Goal: Transaction & Acquisition: Book appointment/travel/reservation

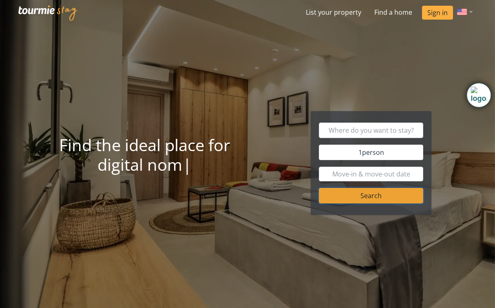
click at [362, 197] on button "Search" at bounding box center [371, 195] width 104 height 15
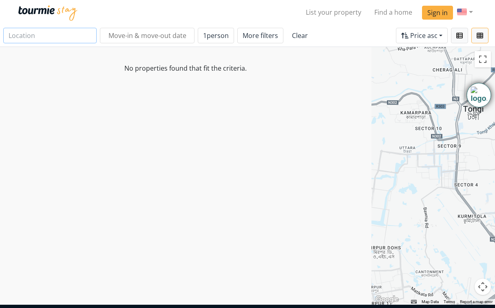
click at [35, 34] on input "text" at bounding box center [49, 35] width 93 height 15
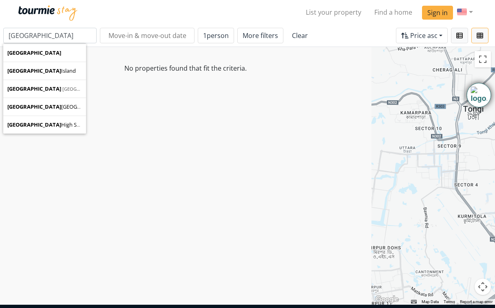
type input "Cyprus"
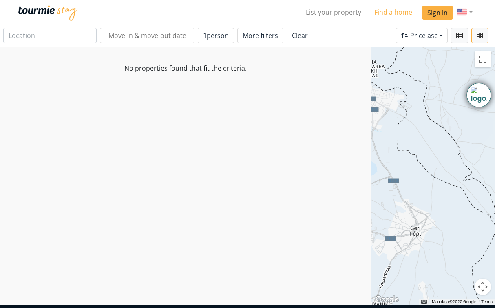
click at [387, 13] on link "Find a home" at bounding box center [393, 12] width 51 height 16
click at [393, 11] on link "Find a home" at bounding box center [393, 12] width 51 height 16
click at [329, 14] on link "List your property" at bounding box center [333, 12] width 69 height 16
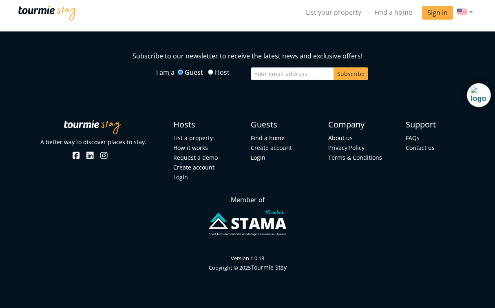
scroll to position [1897, 0]
click at [273, 142] on link "Find a home" at bounding box center [268, 138] width 34 height 8
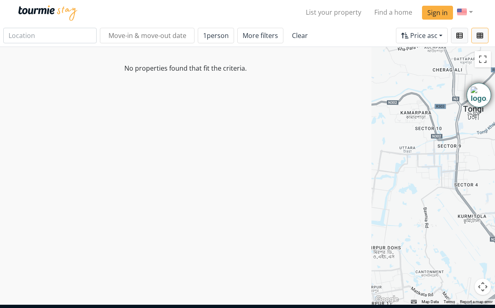
click at [290, 36] on link "Clear" at bounding box center [300, 35] width 27 height 15
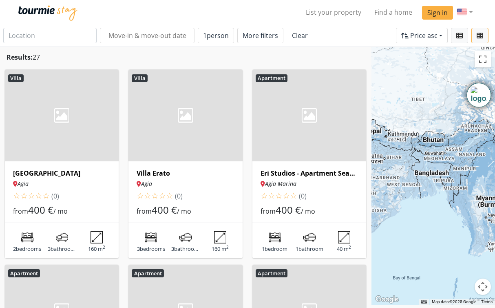
click at [36, 171] on h6 "[GEOGRAPHIC_DATA]" at bounding box center [61, 173] width 97 height 8
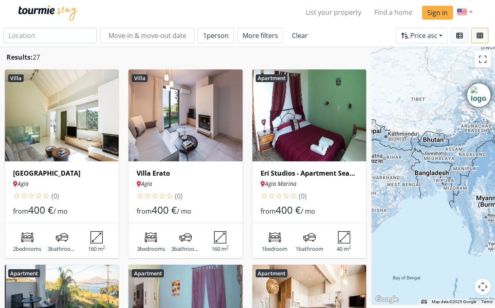
click at [153, 173] on h6 "Villa Erato" at bounding box center [185, 173] width 97 height 8
click at [49, 9] on img at bounding box center [48, 12] width 60 height 15
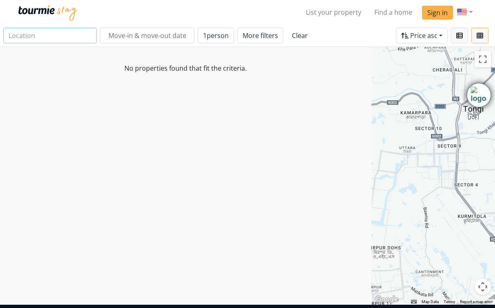
click at [63, 35] on input "text" at bounding box center [49, 35] width 93 height 15
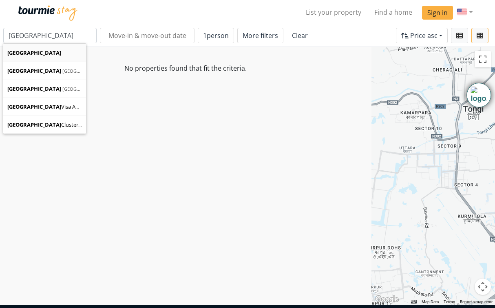
type input "Greece"
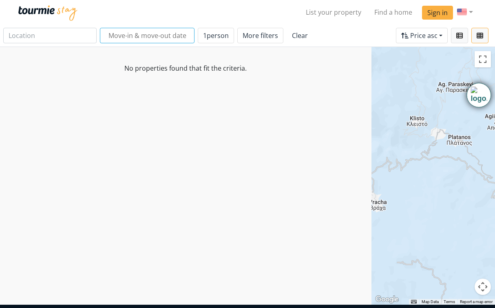
click at [128, 36] on input "text" at bounding box center [147, 35] width 95 height 15
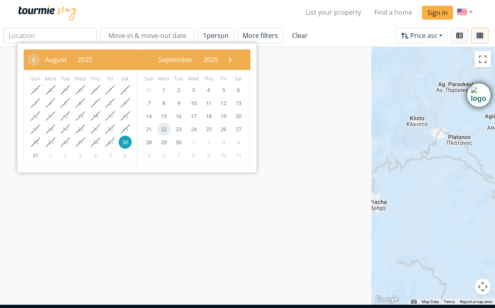
click at [166, 130] on span "22" at bounding box center [163, 128] width 13 height 13
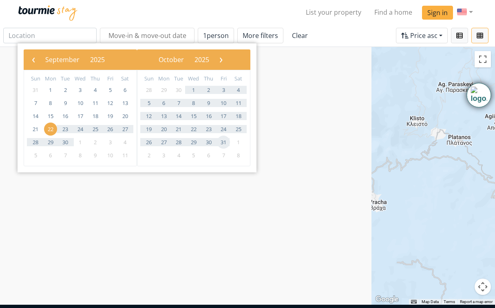
click at [222, 143] on span "31" at bounding box center [223, 141] width 13 height 13
type input "22 Sep 2025 - 31 Oct 2025"
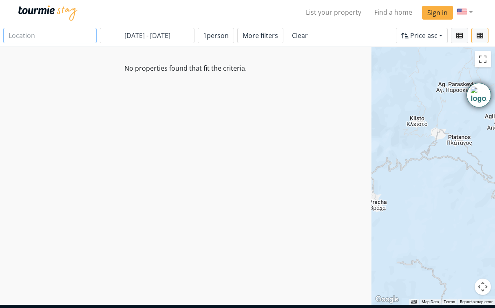
click at [58, 35] on input "text" at bounding box center [49, 35] width 93 height 15
drag, startPoint x: 48, startPoint y: 37, endPoint x: -1, endPoint y: 37, distance: 49.4
click at [0, 37] on html "List your property Find a home Sign in Language germany 22 Sep 2025 - 31 Oct 20…" at bounding box center [247, 290] width 495 height 580
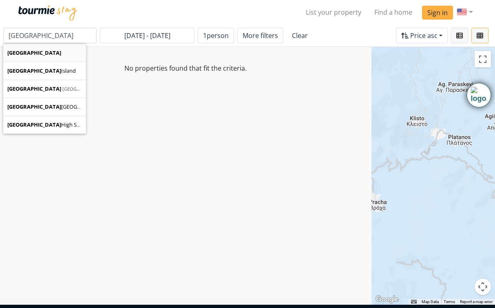
type input "Cyprus"
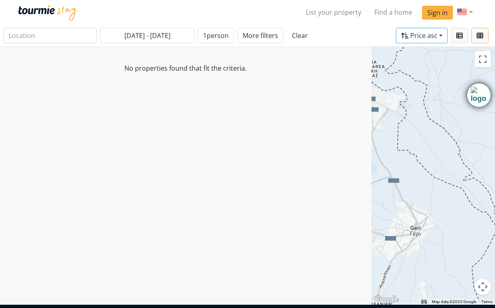
click at [429, 38] on span "Price asc" at bounding box center [423, 35] width 27 height 9
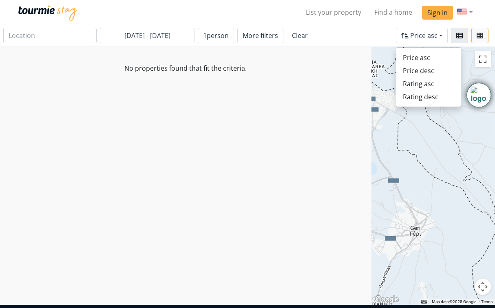
click at [457, 35] on icon "button" at bounding box center [459, 35] width 7 height 7
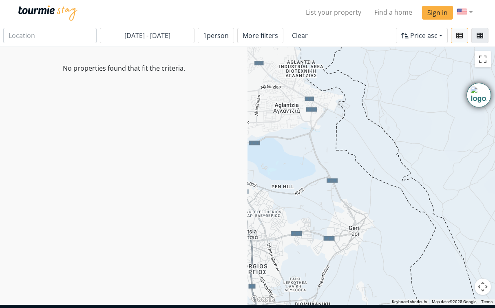
click at [478, 35] on icon "button" at bounding box center [480, 35] width 7 height 7
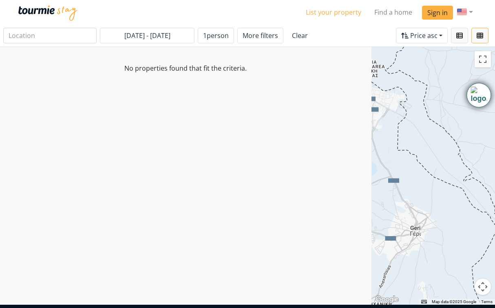
click at [331, 14] on link "List your property" at bounding box center [333, 12] width 69 height 16
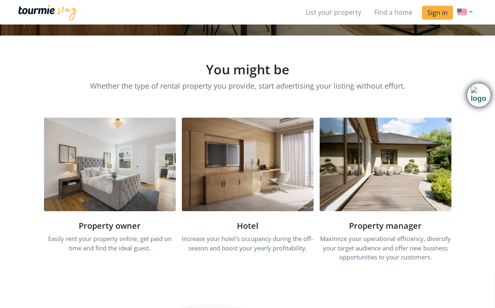
scroll to position [148, 0]
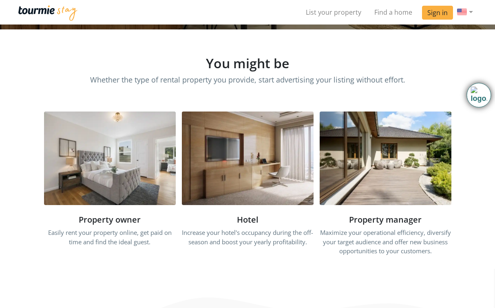
click at [250, 176] on img at bounding box center [248, 157] width 132 height 93
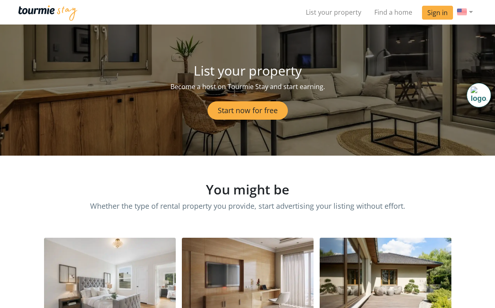
scroll to position [0, 0]
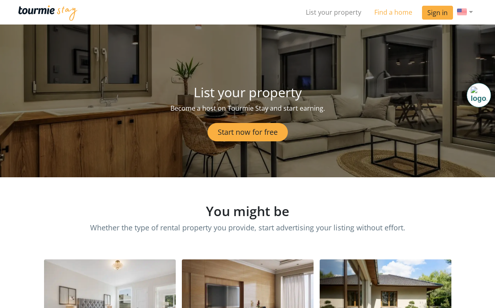
click at [394, 13] on link "Find a home" at bounding box center [393, 12] width 51 height 16
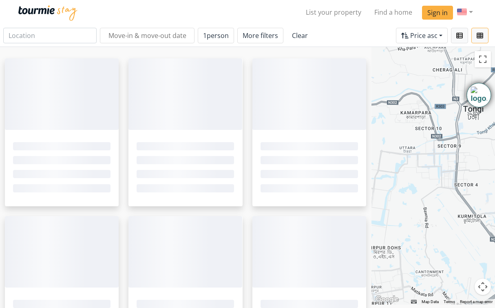
click at [45, 11] on img at bounding box center [48, 12] width 60 height 15
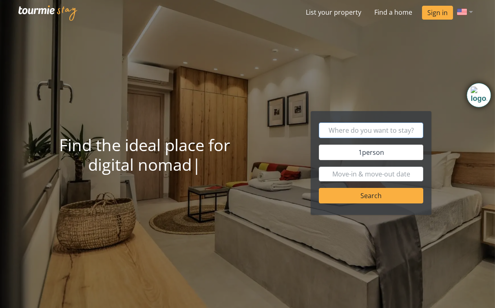
click at [375, 129] on input "text" at bounding box center [371, 129] width 104 height 15
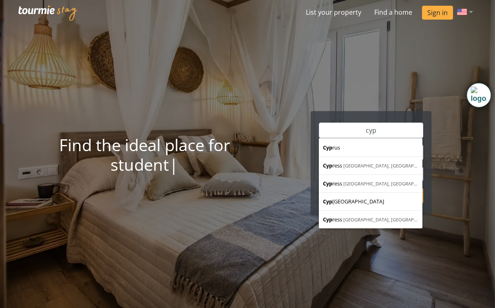
type input "[GEOGRAPHIC_DATA]"
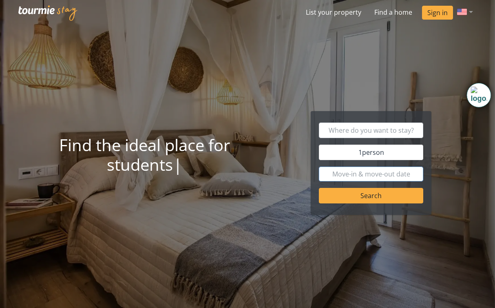
click at [353, 176] on input "text" at bounding box center [371, 173] width 104 height 15
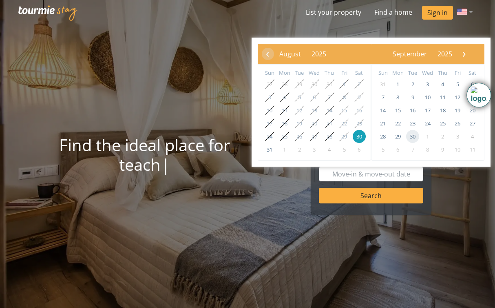
click at [412, 133] on span "30" at bounding box center [412, 136] width 13 height 13
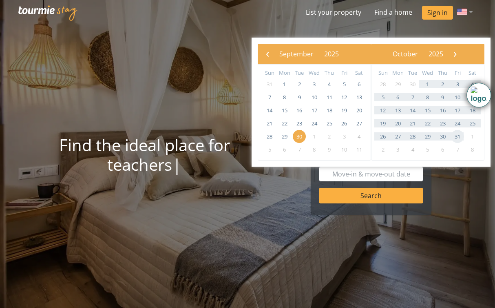
click at [455, 137] on span "31" at bounding box center [457, 136] width 13 height 13
type input "30 Sep 2025 - 31 Oct 2025"
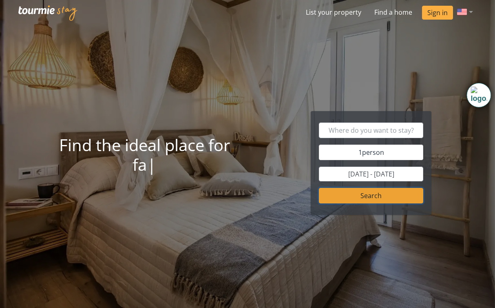
click at [370, 194] on button "Search" at bounding box center [371, 195] width 104 height 15
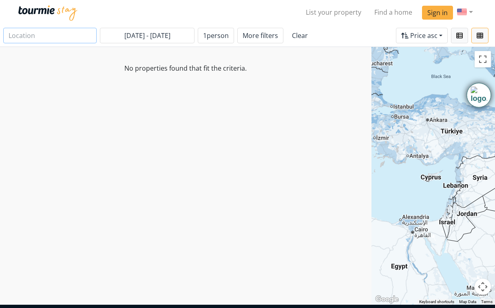
click at [42, 34] on input "text" at bounding box center [49, 35] width 93 height 15
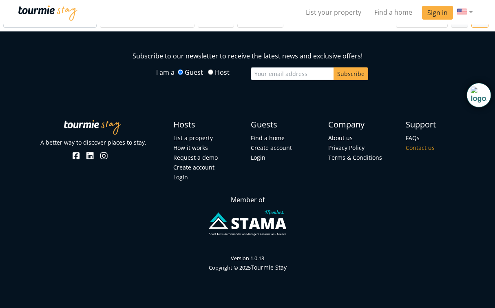
click at [414, 148] on link "Contact us" at bounding box center [420, 148] width 29 height 8
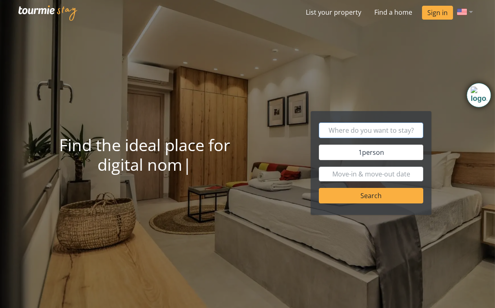
click at [368, 134] on input "text" at bounding box center [371, 129] width 104 height 15
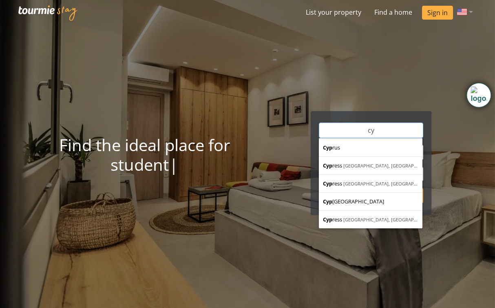
type input "c"
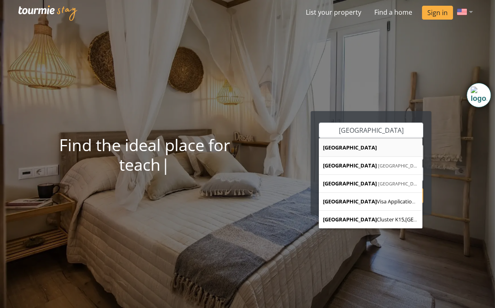
type input "Greece"
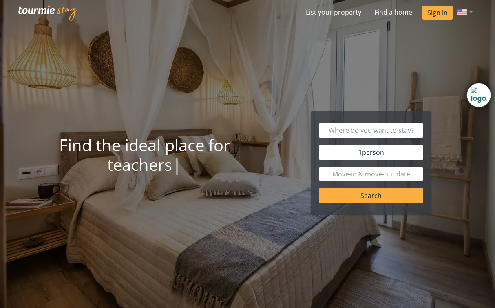
click at [348, 176] on input "text" at bounding box center [371, 173] width 104 height 15
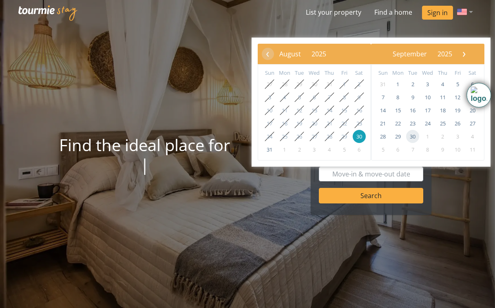
click at [414, 133] on span "30" at bounding box center [412, 136] width 13 height 13
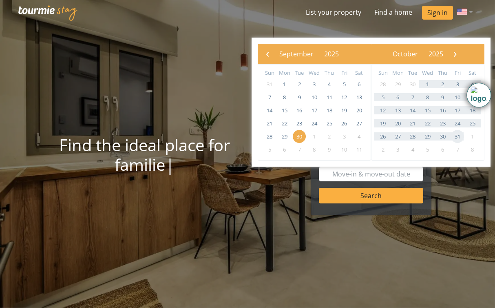
click at [455, 140] on span "31" at bounding box center [457, 136] width 13 height 13
type input "30 Sep 2025 - 31 Oct 2025"
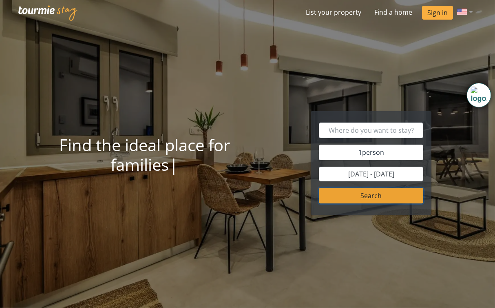
click at [352, 199] on button "Search" at bounding box center [371, 195] width 104 height 15
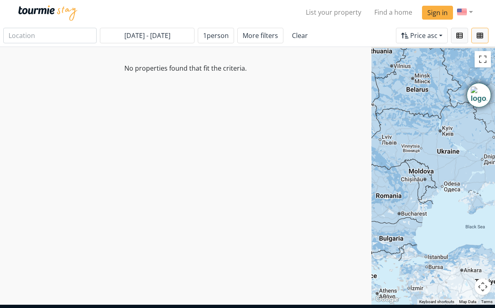
drag, startPoint x: 442, startPoint y: 142, endPoint x: 368, endPoint y: 247, distance: 129.1
click at [368, 247] on div "No properties found that fit the criteria. ← Move left → Move right ↑ Move up ↓…" at bounding box center [247, 175] width 495 height 257
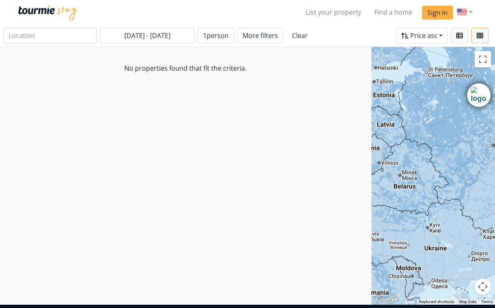
drag, startPoint x: 444, startPoint y: 112, endPoint x: 434, endPoint y: 221, distance: 110.2
click at [434, 221] on div at bounding box center [434, 175] width 124 height 257
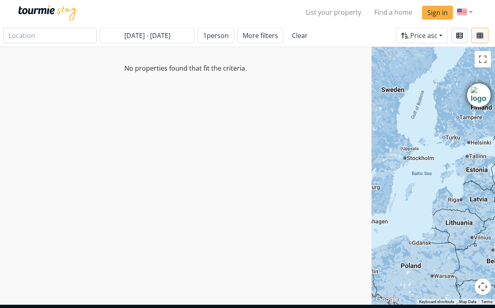
drag, startPoint x: 396, startPoint y: 109, endPoint x: 487, endPoint y: 174, distance: 112.0
click at [487, 174] on div at bounding box center [434, 175] width 124 height 257
click at [44, 31] on input "text" at bounding box center [49, 35] width 93 height 15
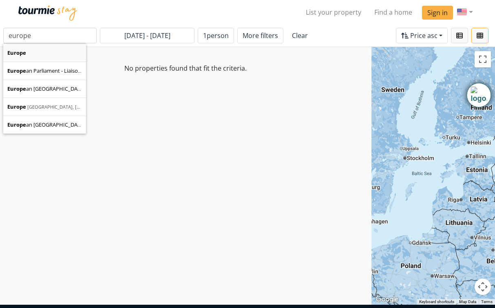
type input "Europe"
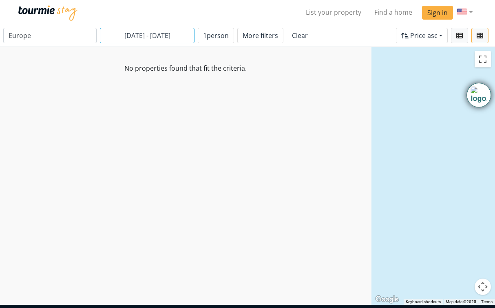
click at [118, 37] on input "30 Sep 2025 - 31 Oct 2025" at bounding box center [147, 35] width 95 height 15
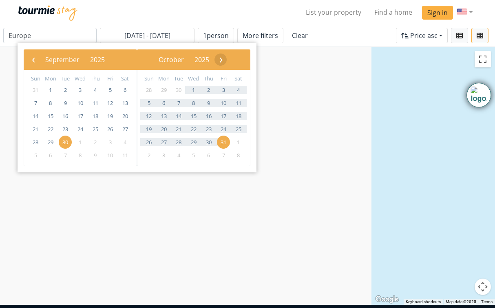
click at [227, 57] on span "›" at bounding box center [221, 59] width 12 height 12
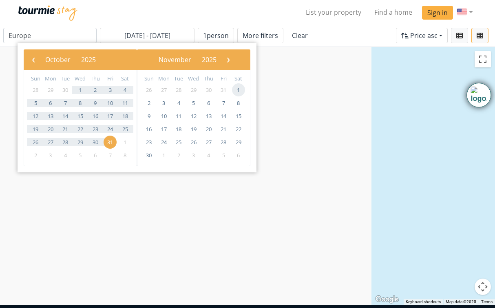
click at [236, 87] on span "1" at bounding box center [238, 89] width 13 height 13
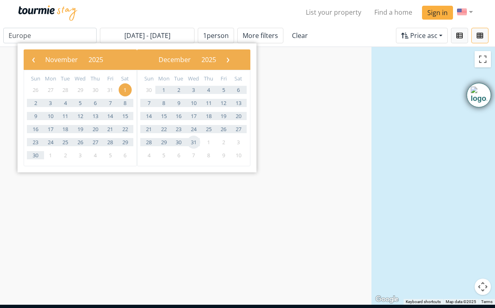
click at [195, 138] on span "31" at bounding box center [193, 141] width 13 height 13
type input "01 Nov 2025 - 31 Dec 2025"
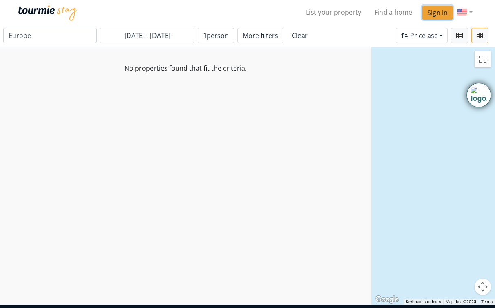
click at [435, 13] on link "Sign in" at bounding box center [437, 13] width 31 height 14
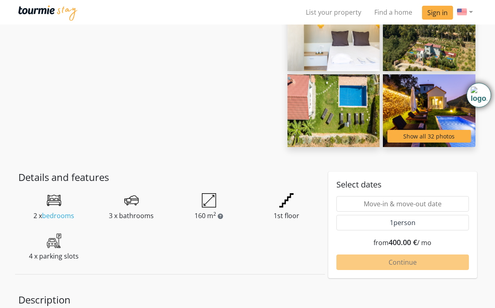
scroll to position [87, 0]
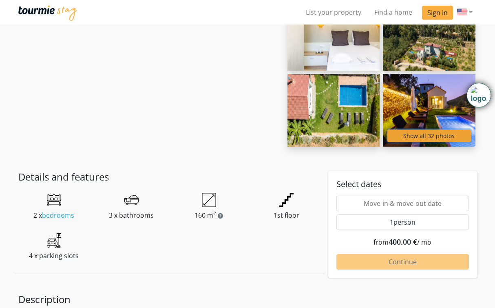
click at [418, 134] on button "Show all 32 photos" at bounding box center [428, 135] width 83 height 13
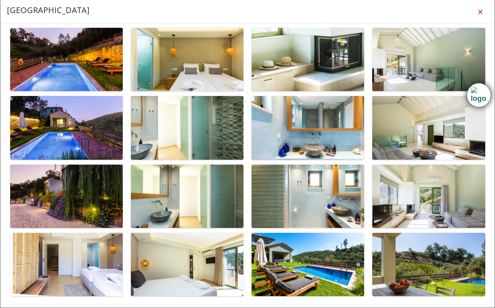
scroll to position [0, 0]
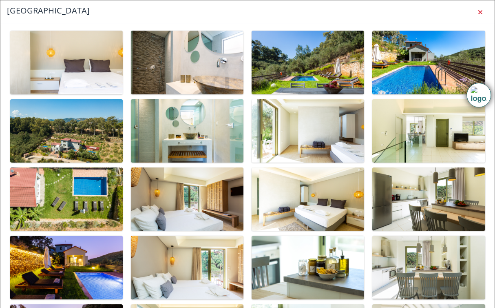
click at [32, 13] on h5 "[GEOGRAPHIC_DATA]" at bounding box center [48, 10] width 83 height 12
click at [479, 15] on icon "button" at bounding box center [480, 12] width 5 height 7
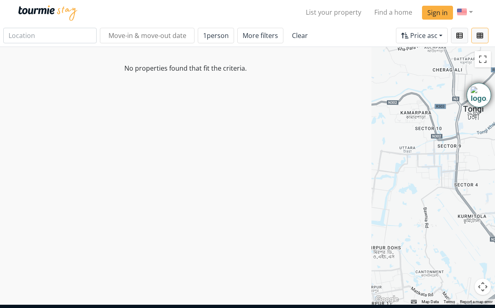
click at [51, 14] on img at bounding box center [48, 12] width 60 height 15
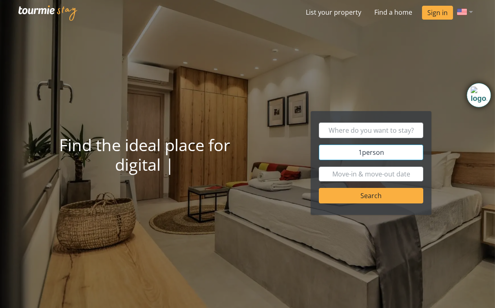
click at [362, 154] on span "1 person" at bounding box center [372, 152] width 26 height 9
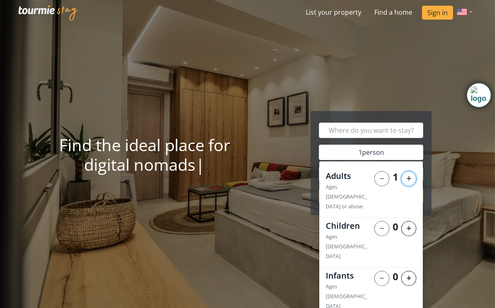
click at [406, 175] on button at bounding box center [408, 178] width 15 height 15
click at [272, 173] on div "1 person Adults Ages [DEMOGRAPHIC_DATA] or above 2 Children Ages [DEMOGRAPHIC_D…" at bounding box center [372, 166] width 248 height 110
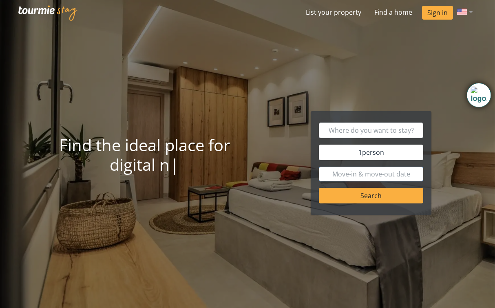
click at [359, 170] on input "text" at bounding box center [371, 173] width 104 height 15
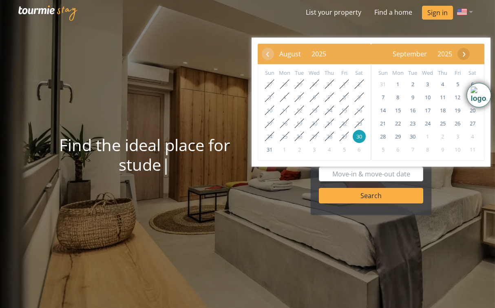
click at [470, 58] on span "›" at bounding box center [464, 53] width 12 height 12
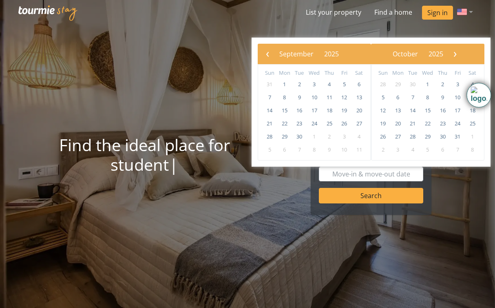
click at [461, 58] on span "›" at bounding box center [455, 53] width 12 height 12
click at [299, 112] on span "14" at bounding box center [299, 110] width 13 height 13
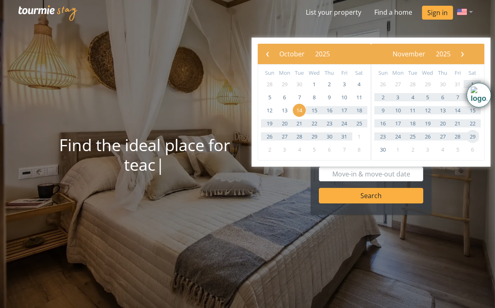
click at [475, 134] on span "29" at bounding box center [472, 136] width 13 height 13
type input "[DATE] - [DATE]"
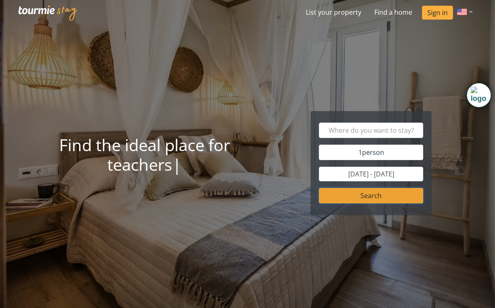
click at [374, 194] on button "Search" at bounding box center [371, 195] width 104 height 15
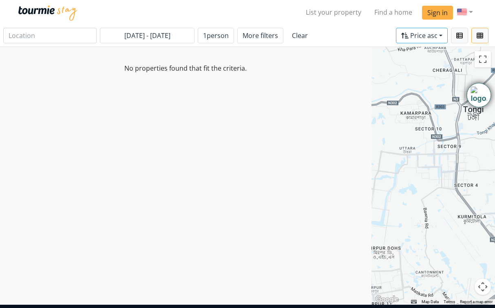
click at [414, 33] on span "Price asc" at bounding box center [423, 35] width 27 height 9
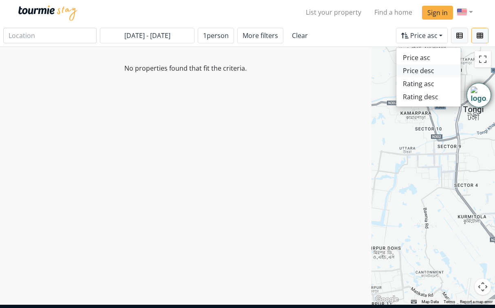
click at [405, 70] on link "Price desc" at bounding box center [428, 70] width 64 height 13
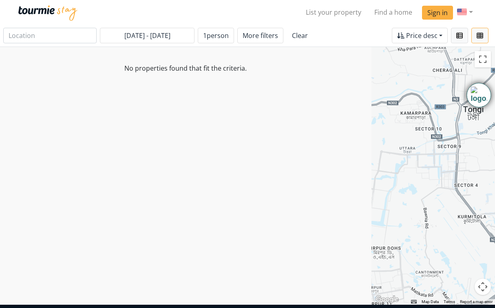
click at [289, 38] on link "Clear" at bounding box center [300, 35] width 27 height 15
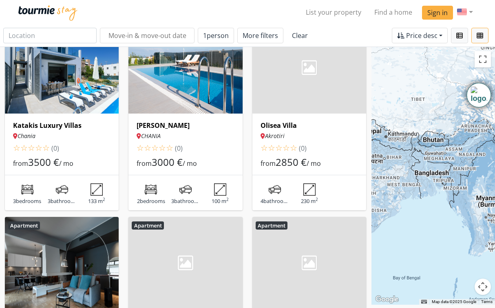
scroll to position [23, 0]
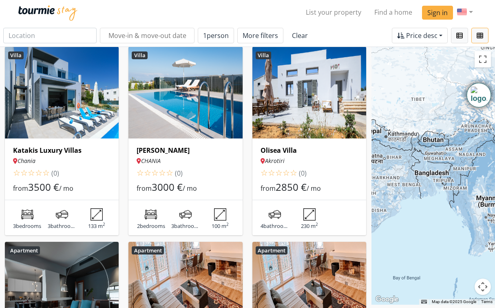
click at [50, 151] on h6 "Katakis Luxury Villas" at bounding box center [61, 150] width 97 height 8
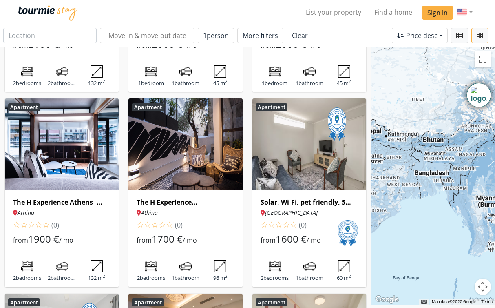
scroll to position [0, 0]
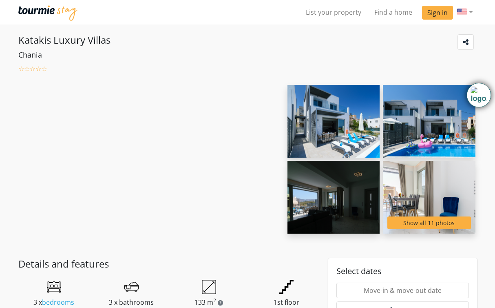
click at [186, 51] on p "Chania" at bounding box center [189, 54] width 343 height 11
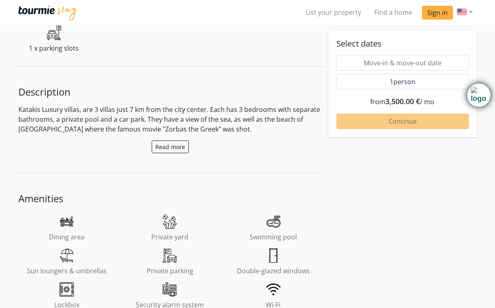
scroll to position [318, 0]
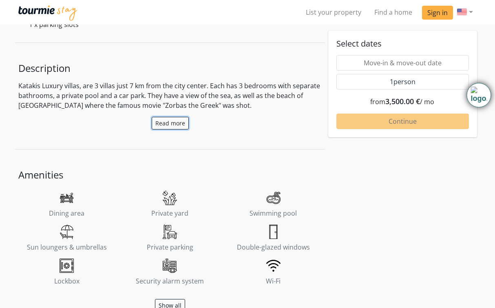
click at [177, 122] on button "Read more" at bounding box center [170, 123] width 37 height 13
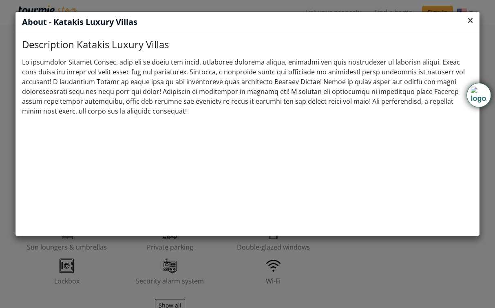
click at [472, 20] on icon "Close" at bounding box center [470, 20] width 5 height 1
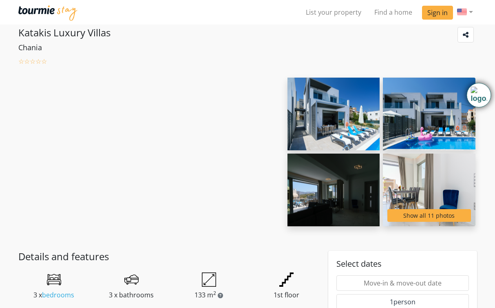
scroll to position [0, 0]
